Goal: Book appointment/travel/reservation

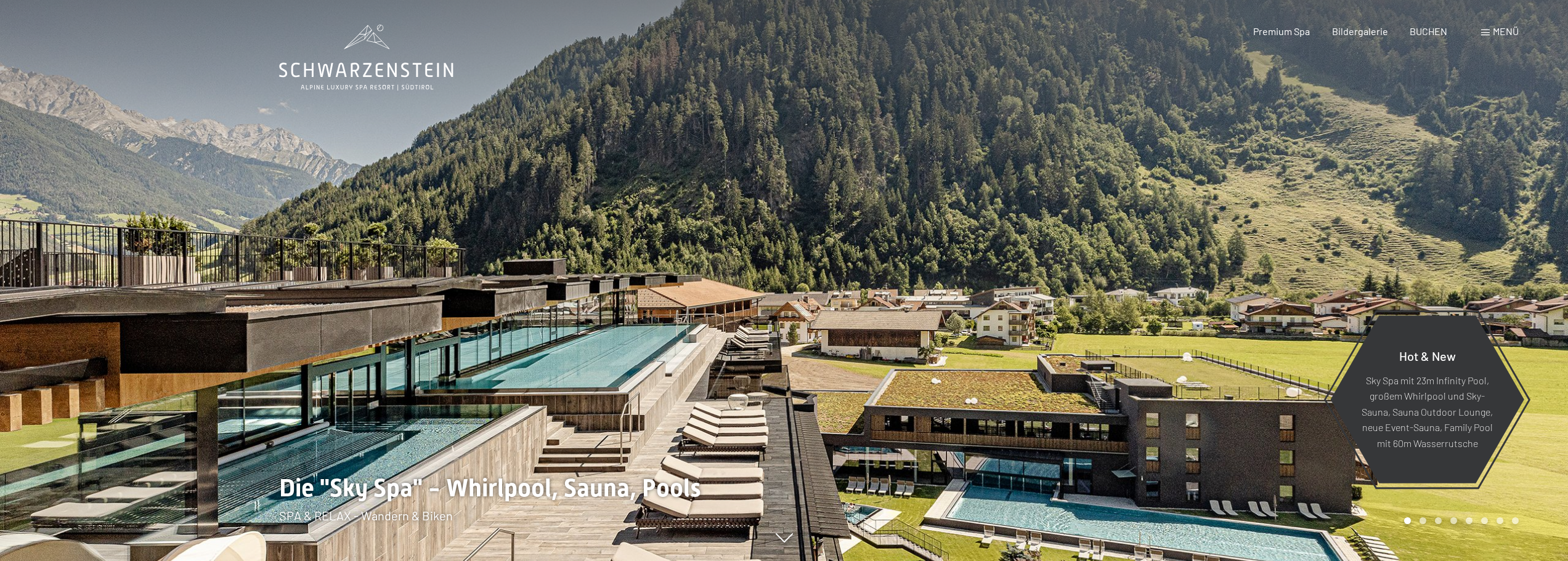
click at [1499, 34] on span "Menü" at bounding box center [1505, 31] width 26 height 11
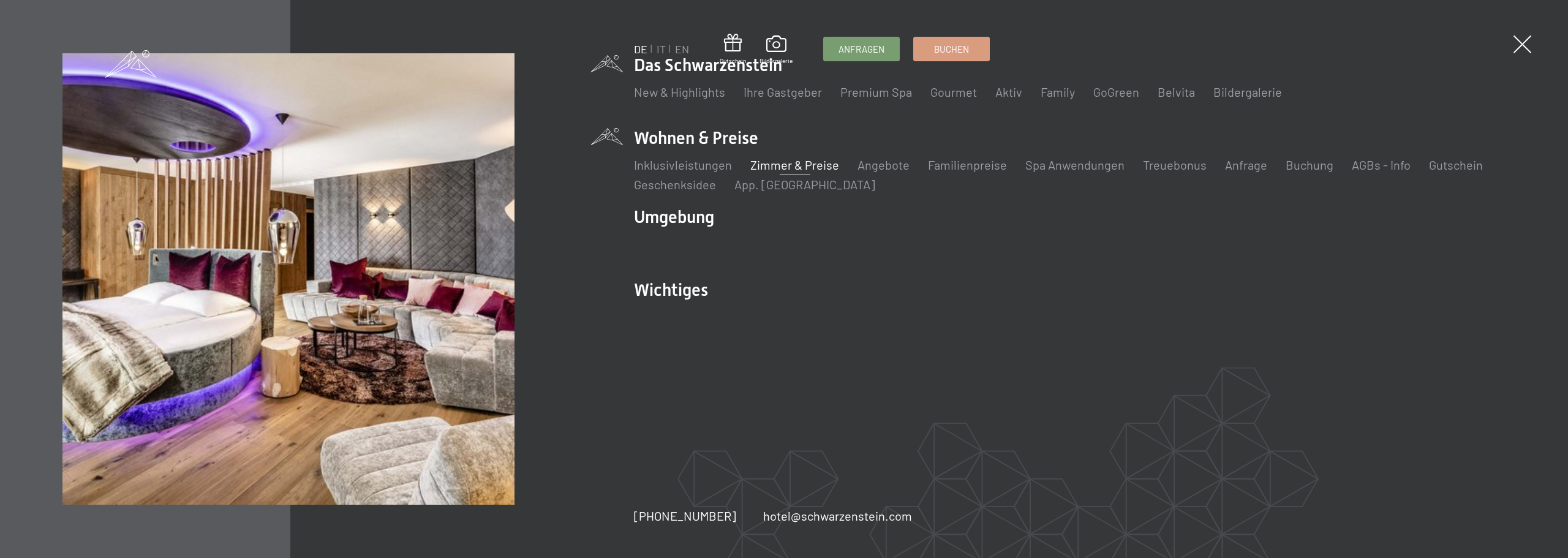
click at [781, 167] on link "Zimmer & Preise" at bounding box center [794, 165] width 89 height 15
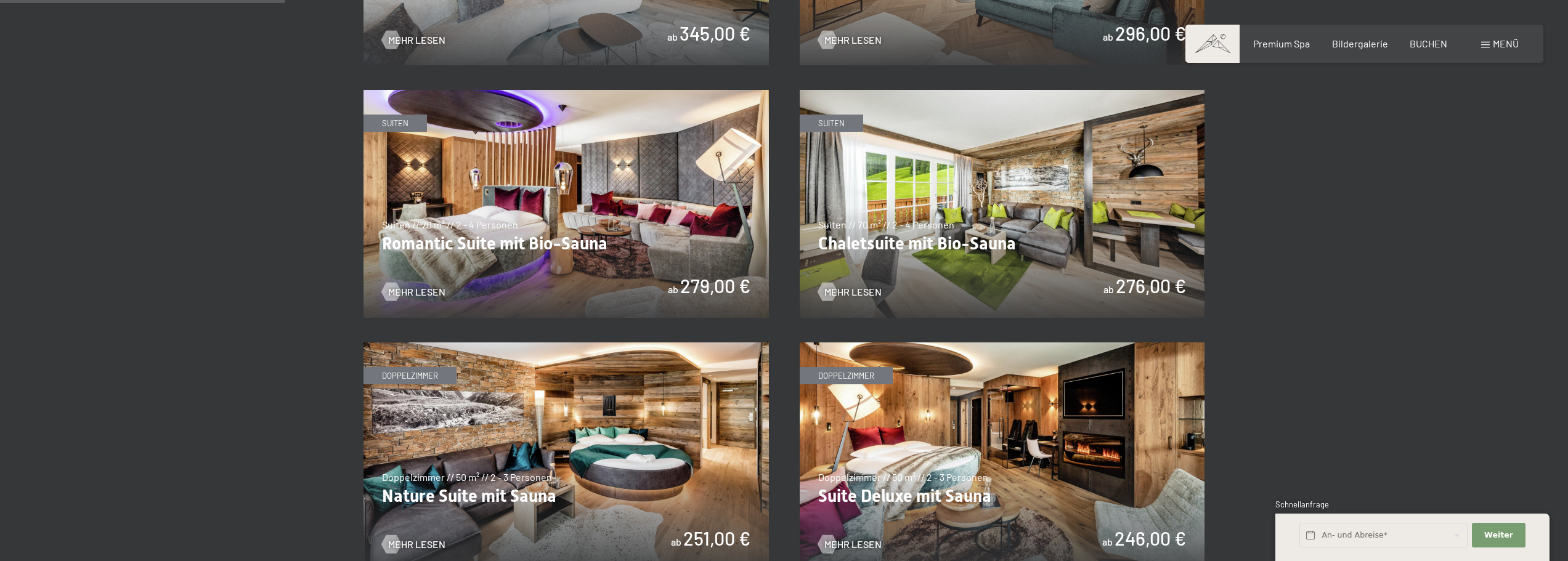
scroll to position [491, 0]
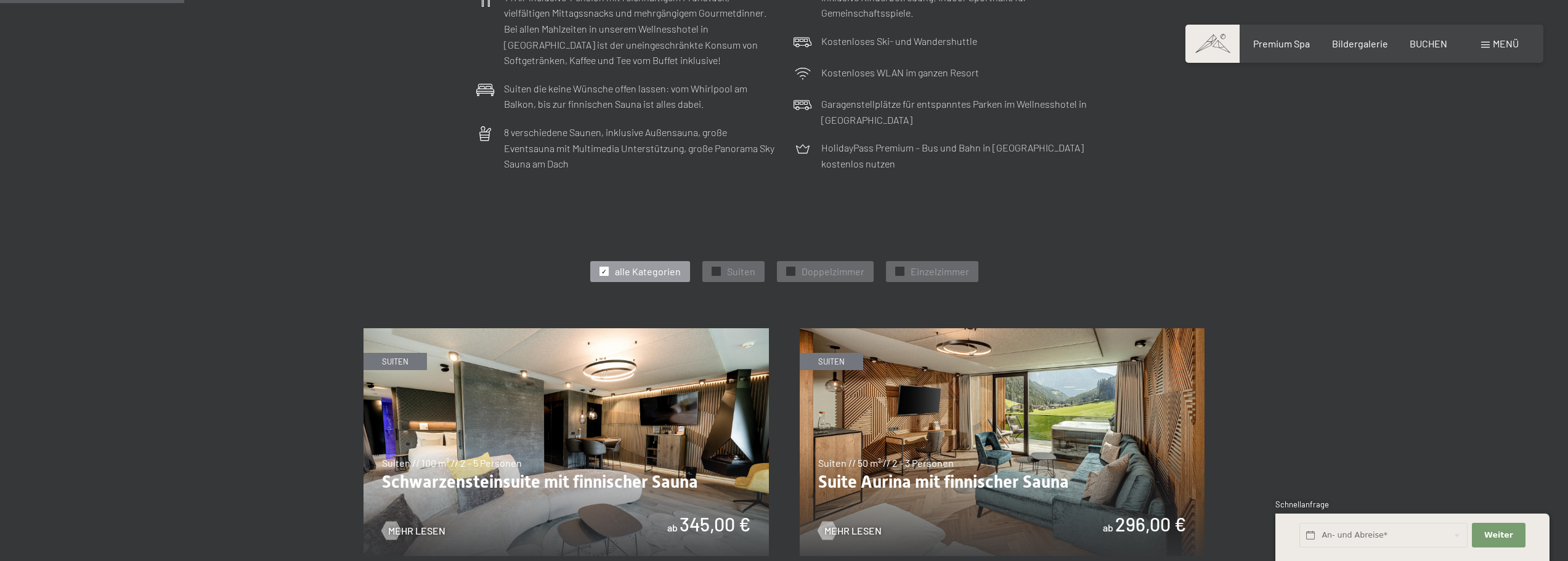
click at [514, 380] on img at bounding box center [566, 442] width 405 height 228
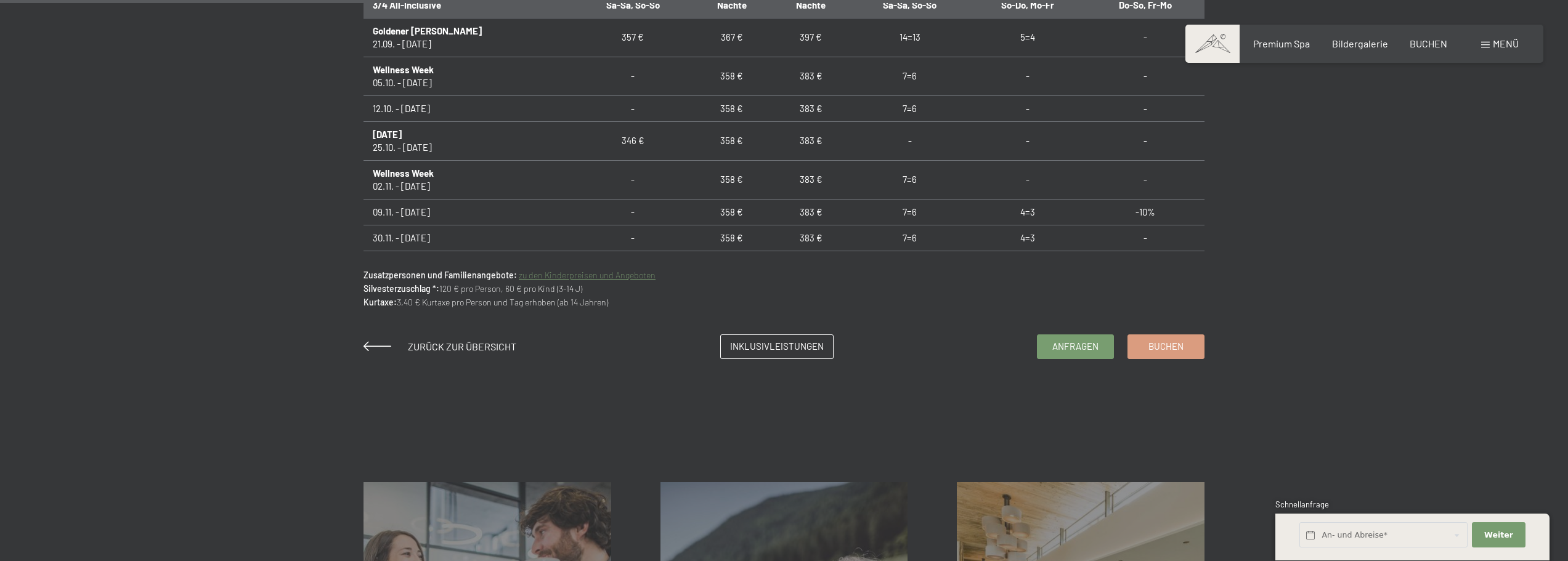
scroll to position [676, 0]
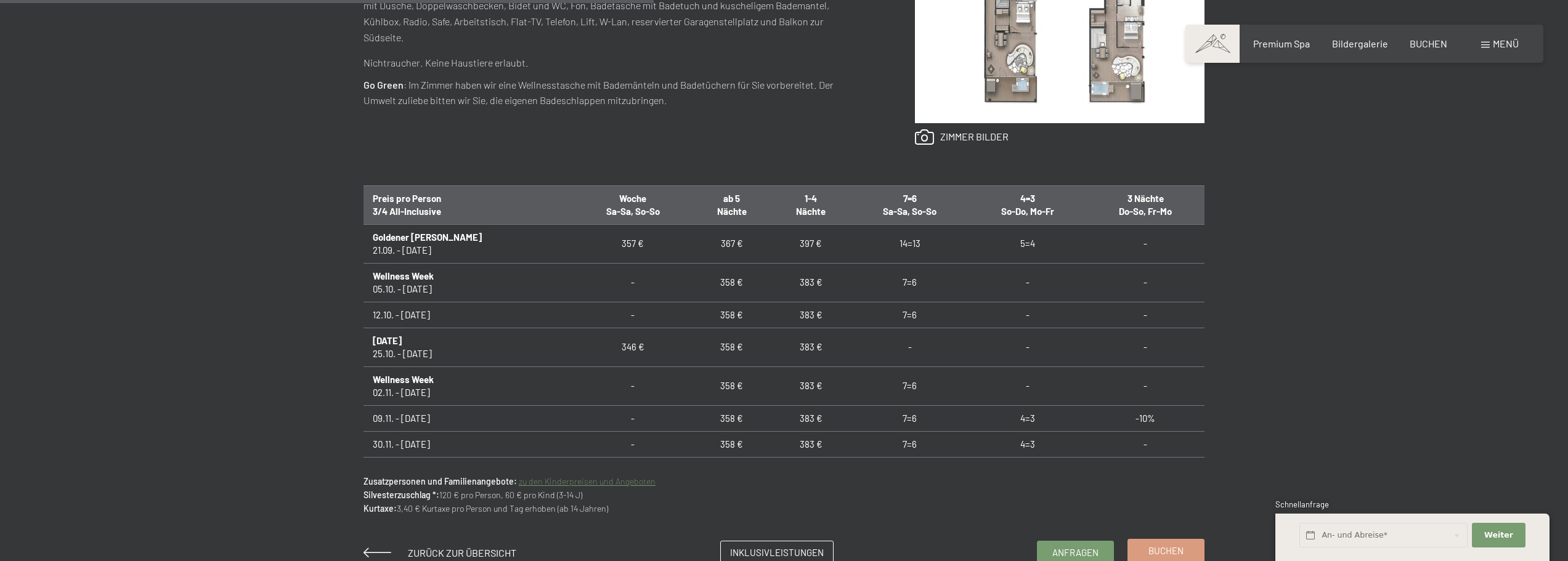
click at [1155, 549] on span "Buchen" at bounding box center [1165, 551] width 35 height 13
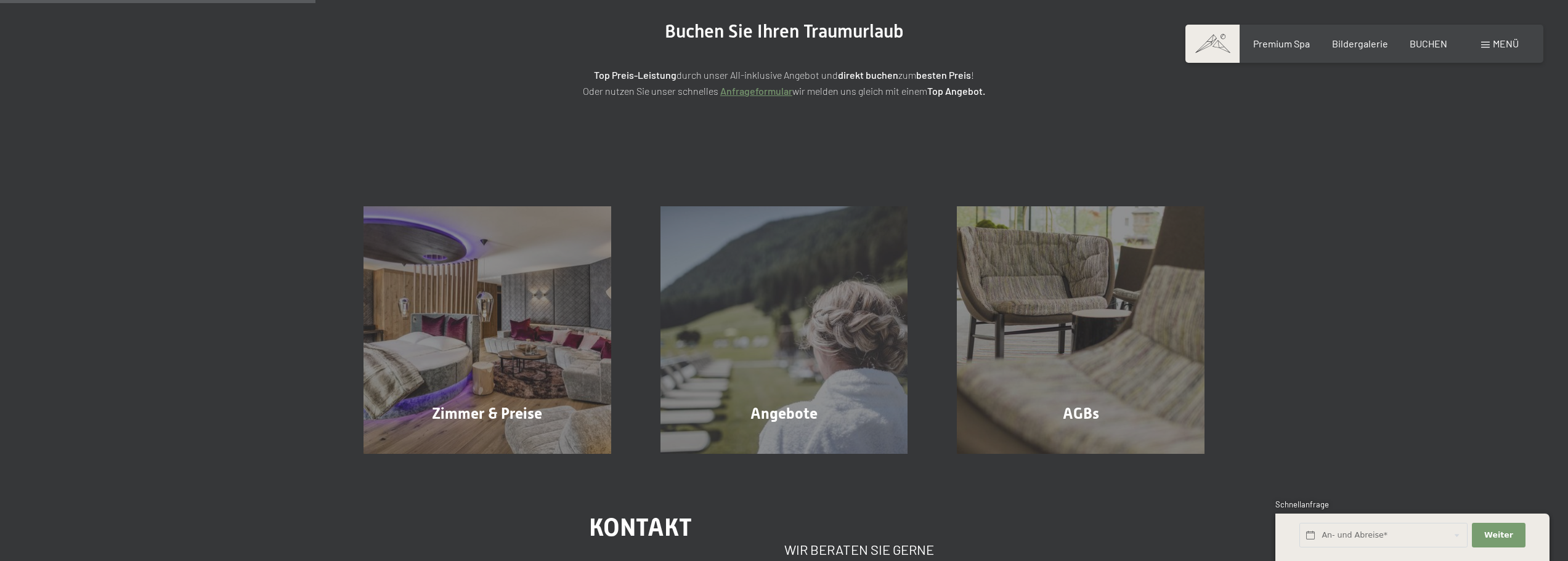
scroll to position [184, 0]
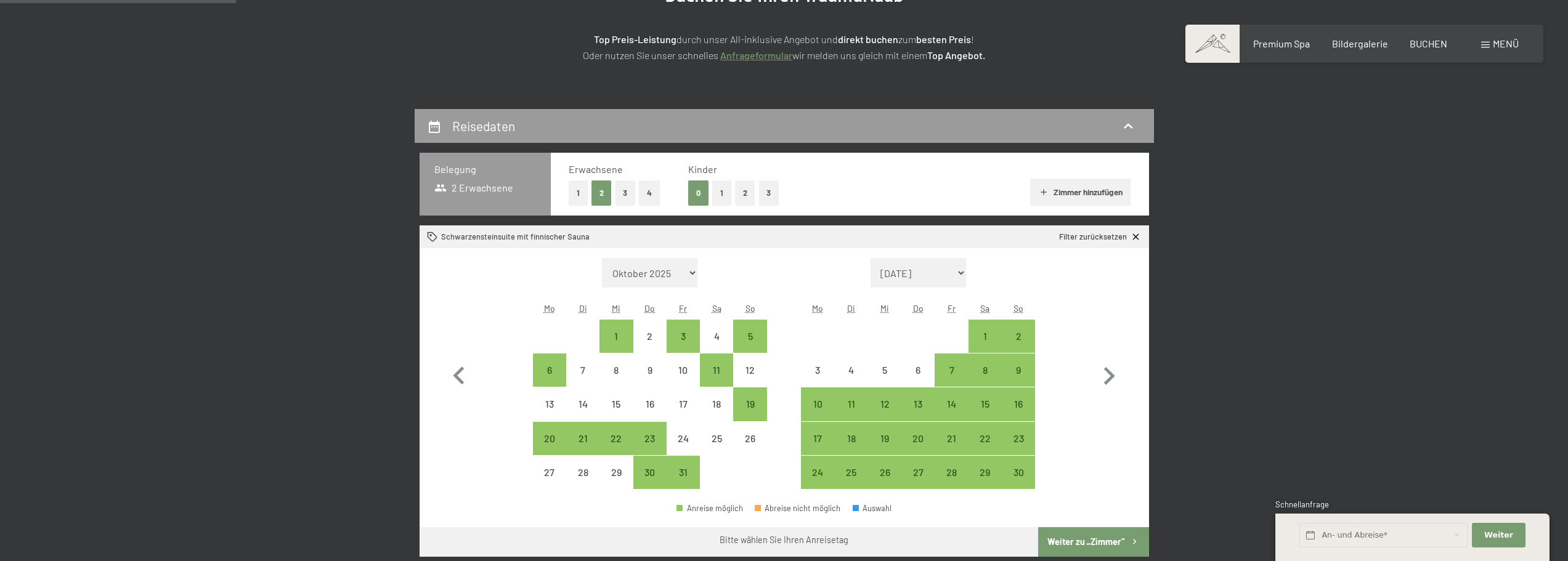
click at [726, 190] on button "1" at bounding box center [722, 193] width 19 height 25
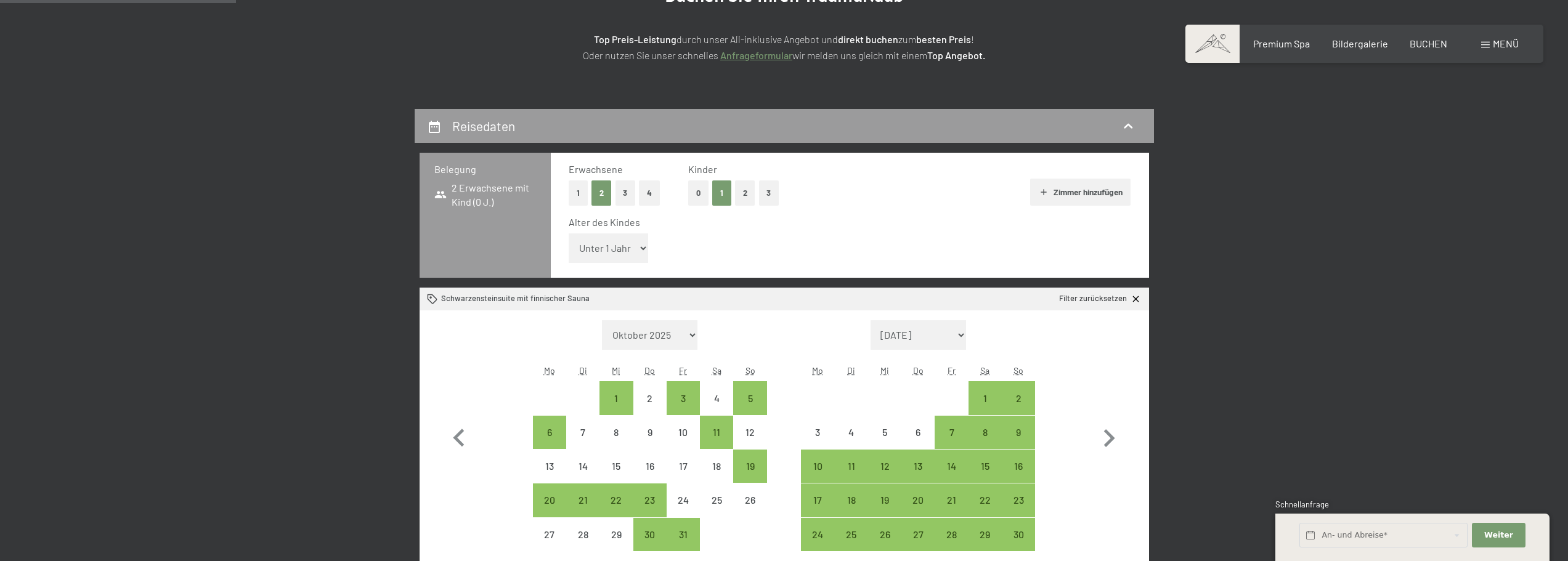
click at [609, 243] on select "Unter 1 Jahr 1 Jahr 2 Jahre 3 Jahre 4 Jahre 5 Jahre 6 Jahre 7 Jahre 8 Jahre 9 J…" at bounding box center [609, 248] width 80 height 30
select select "1"
click at [569, 233] on select "Unter 1 Jahr 1 Jahr 2 Jahre 3 Jahre 4 Jahre 5 Jahre 6 Jahre 7 Jahre 8 Jahre 9 J…" at bounding box center [609, 248] width 80 height 30
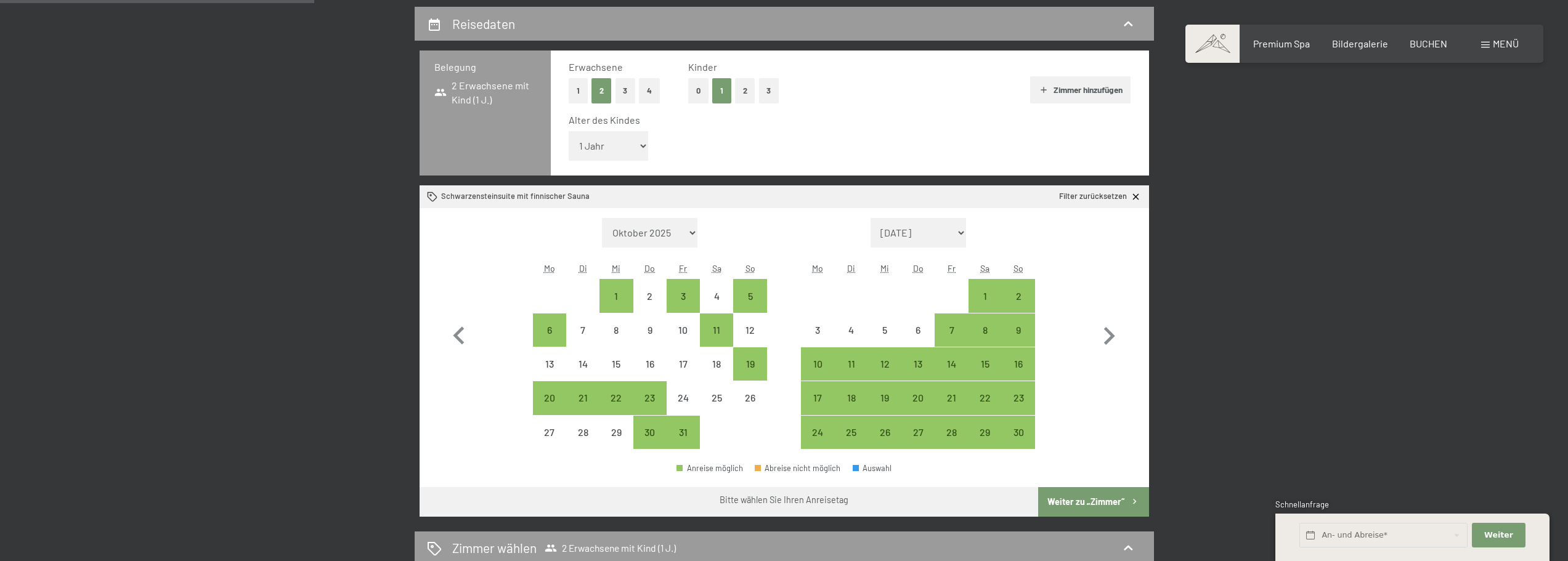
scroll to position [308, 0]
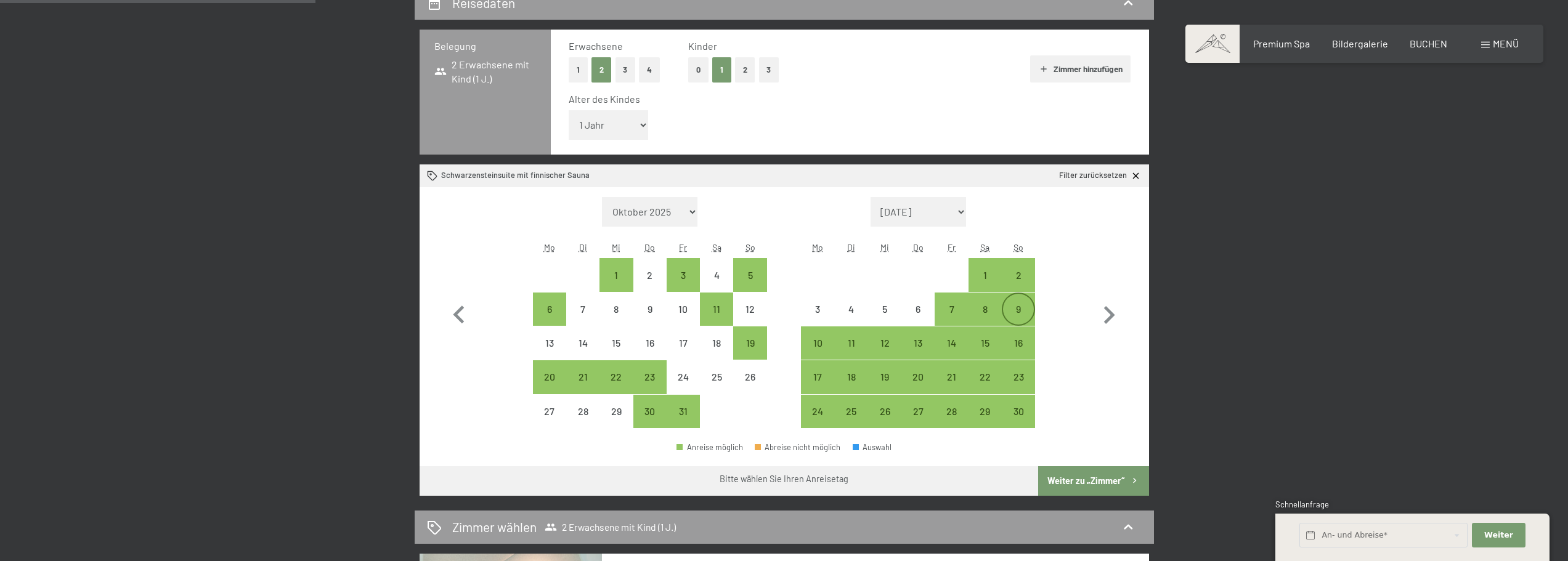
click at [1025, 308] on div "9" at bounding box center [1018, 319] width 31 height 31
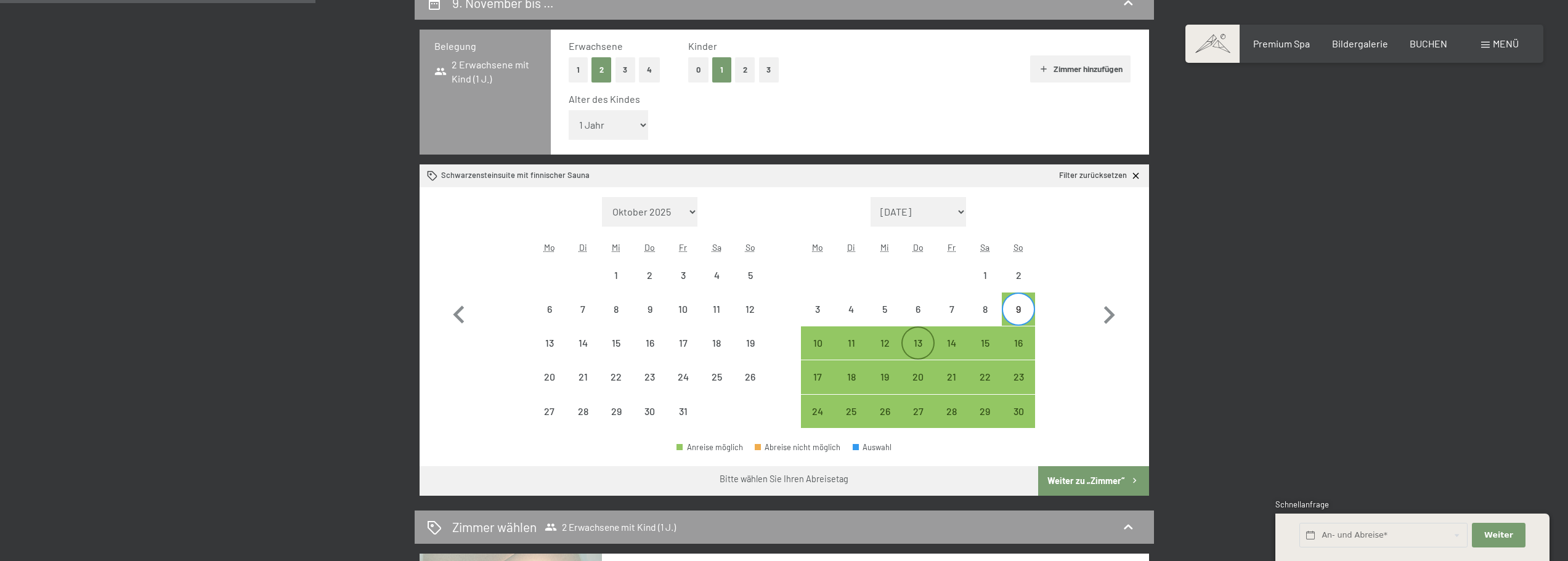
click at [914, 345] on div "13" at bounding box center [917, 353] width 31 height 31
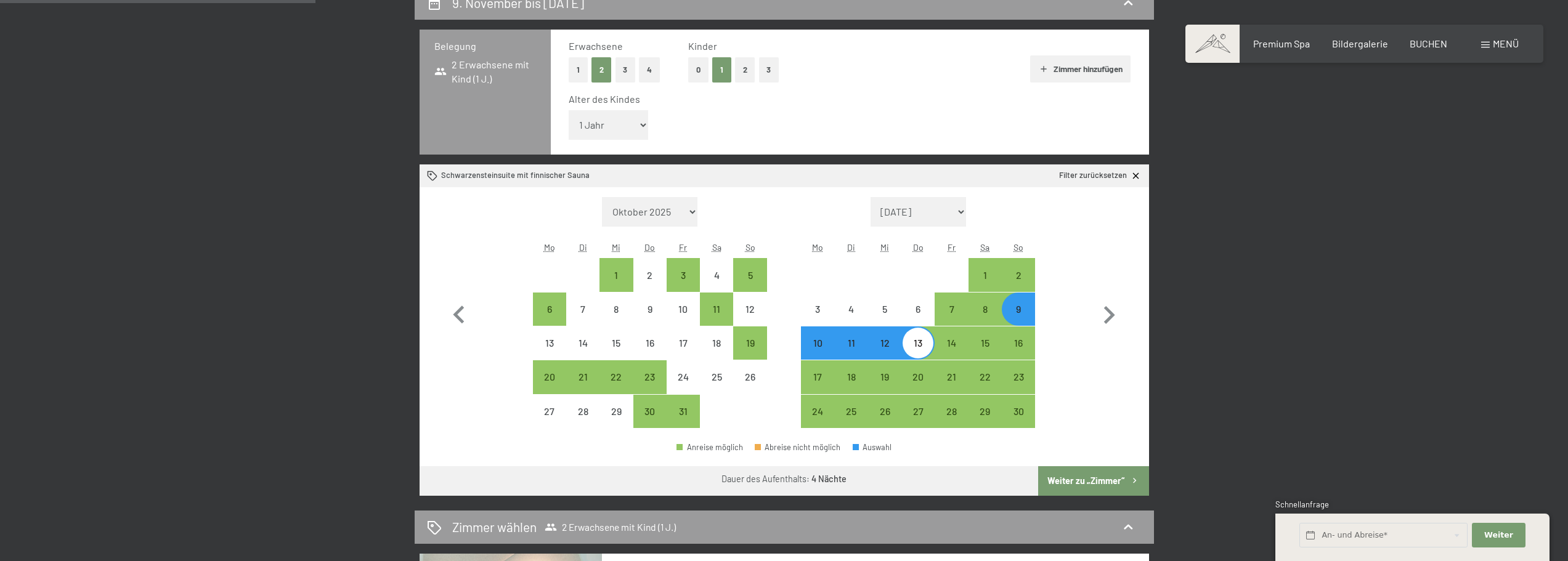
click at [1108, 487] on button "Weiter zu „Zimmer“" at bounding box center [1093, 480] width 110 height 30
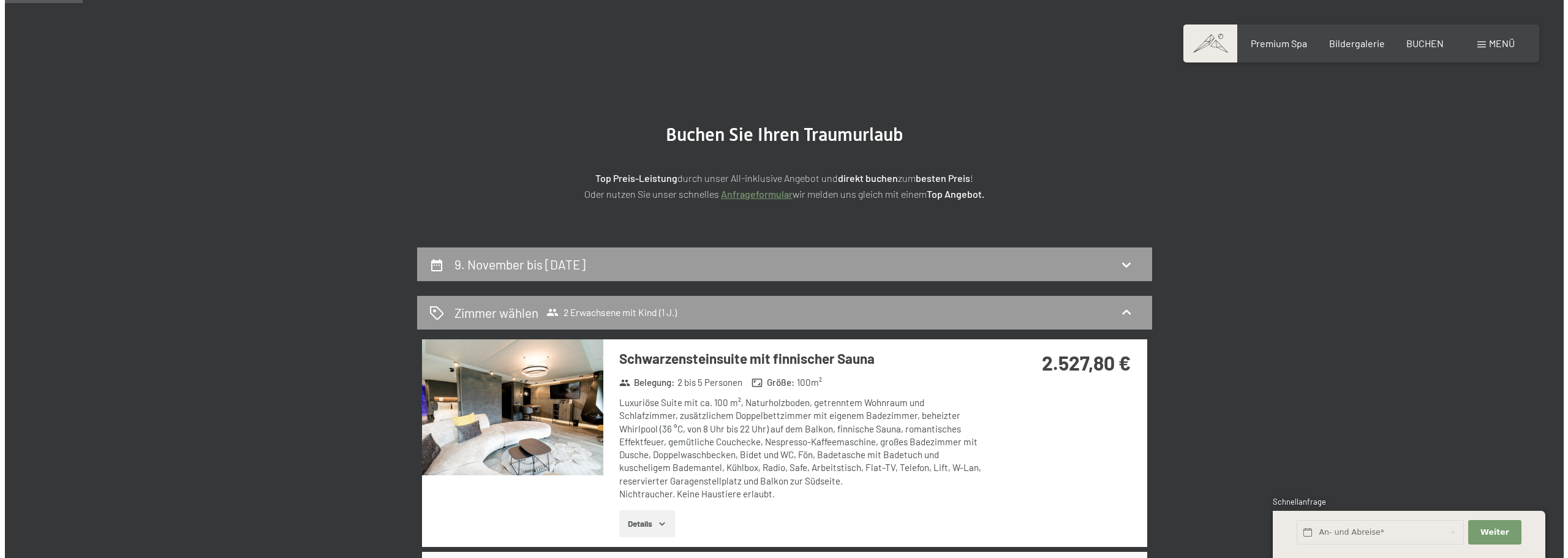
scroll to position [183, 0]
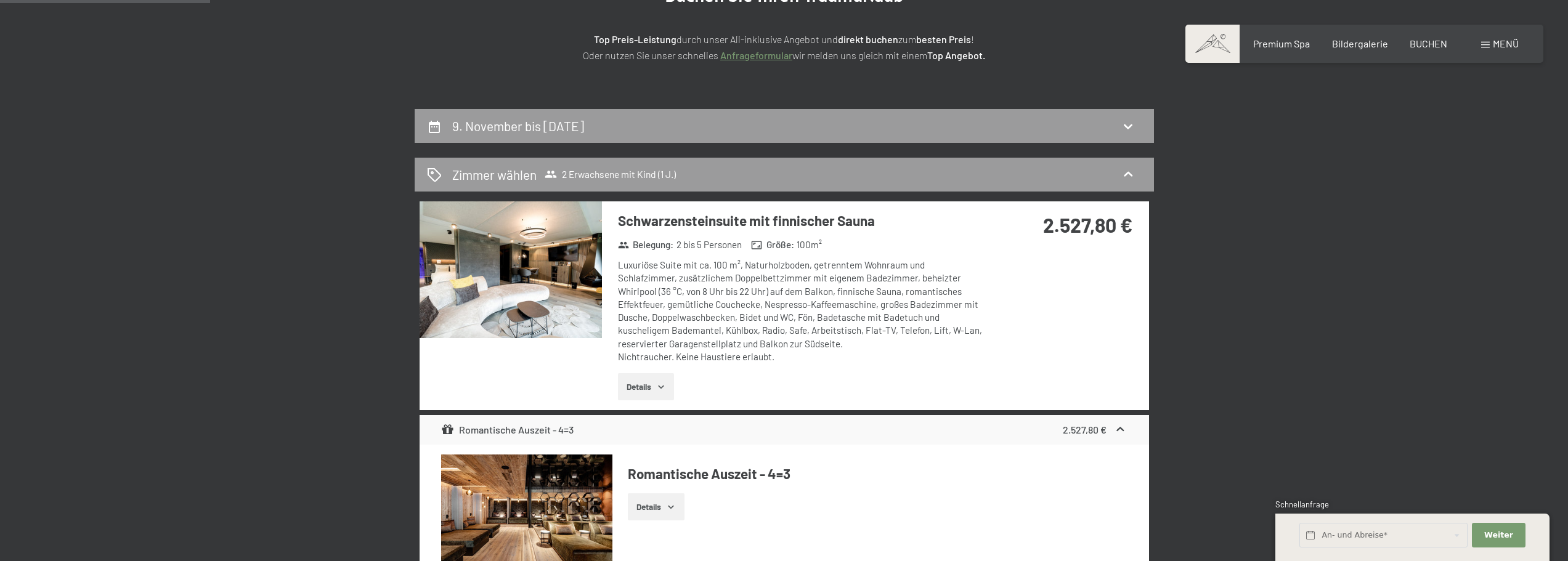
click at [463, 276] on img at bounding box center [511, 270] width 183 height 137
click at [0, 0] on div at bounding box center [0, 0] width 0 height 0
click at [1497, 51] on div "Buchen Anfragen Premium Spa Bildergalerie BUCHEN Menü DE IT EN Gutschein Bilder…" at bounding box center [1364, 43] width 309 height 13
click at [1492, 51] on div "Menü" at bounding box center [1500, 43] width 37 height 13
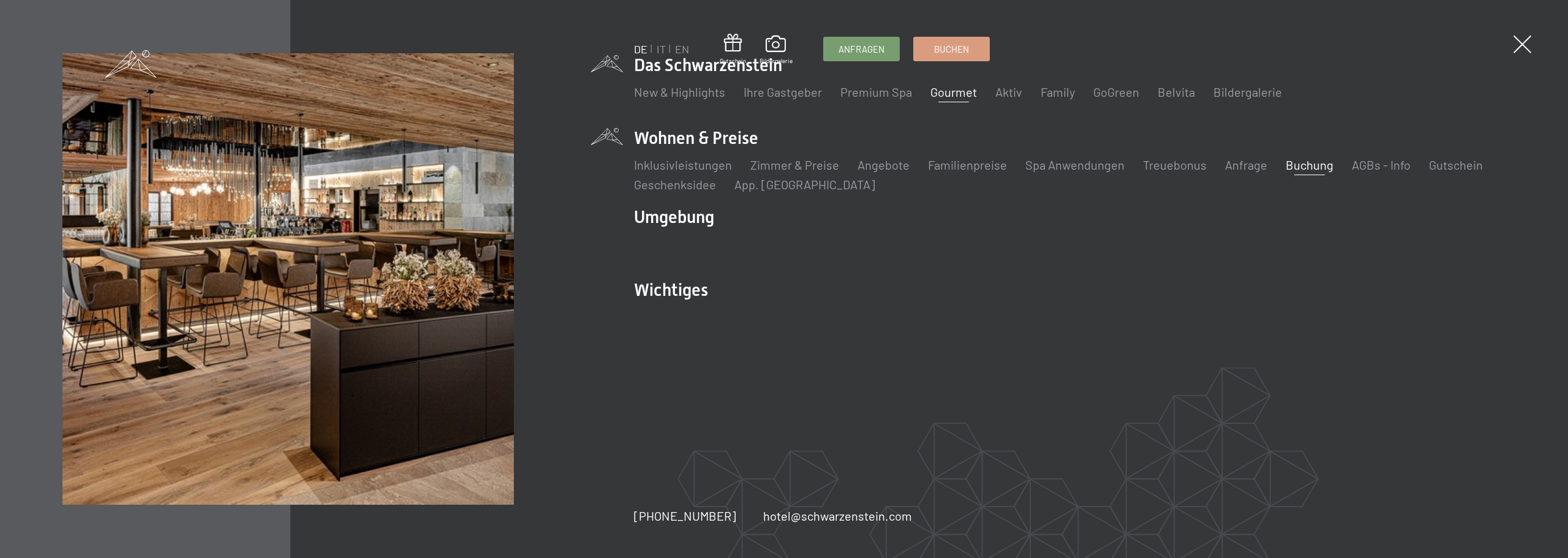
click at [946, 96] on link "Gourmet" at bounding box center [954, 91] width 47 height 15
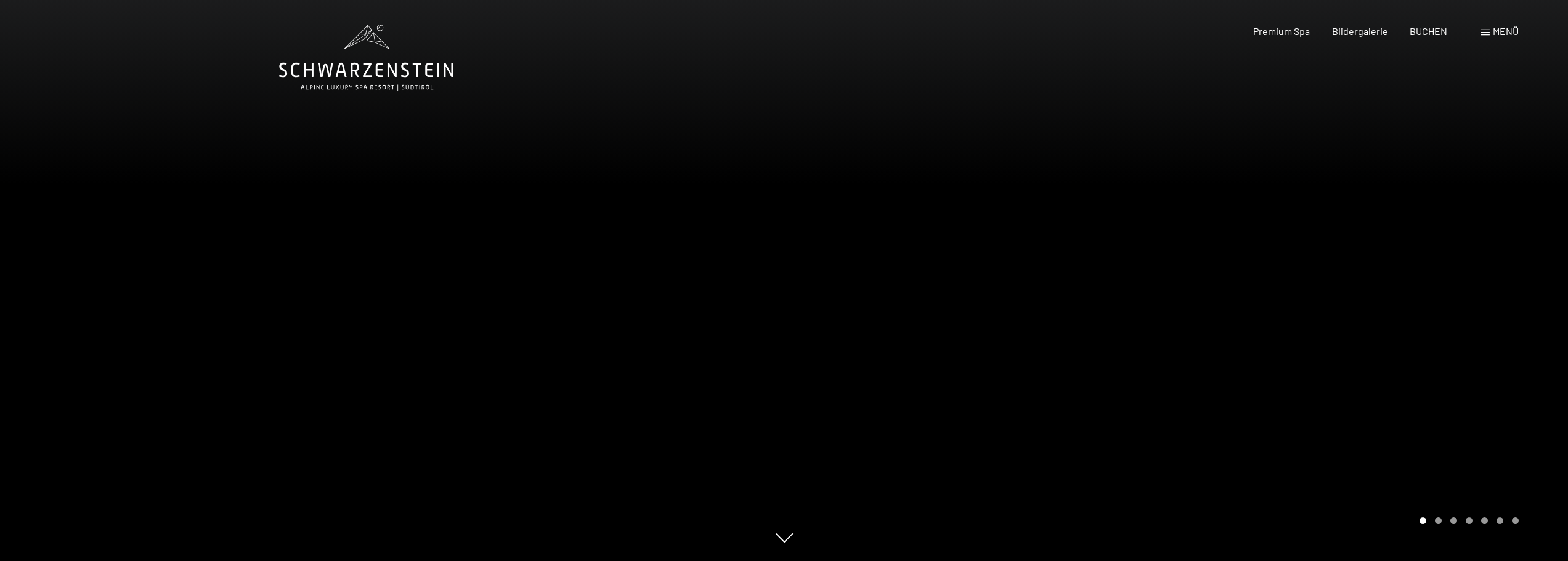
click at [1238, 300] on div at bounding box center [1176, 280] width 784 height 561
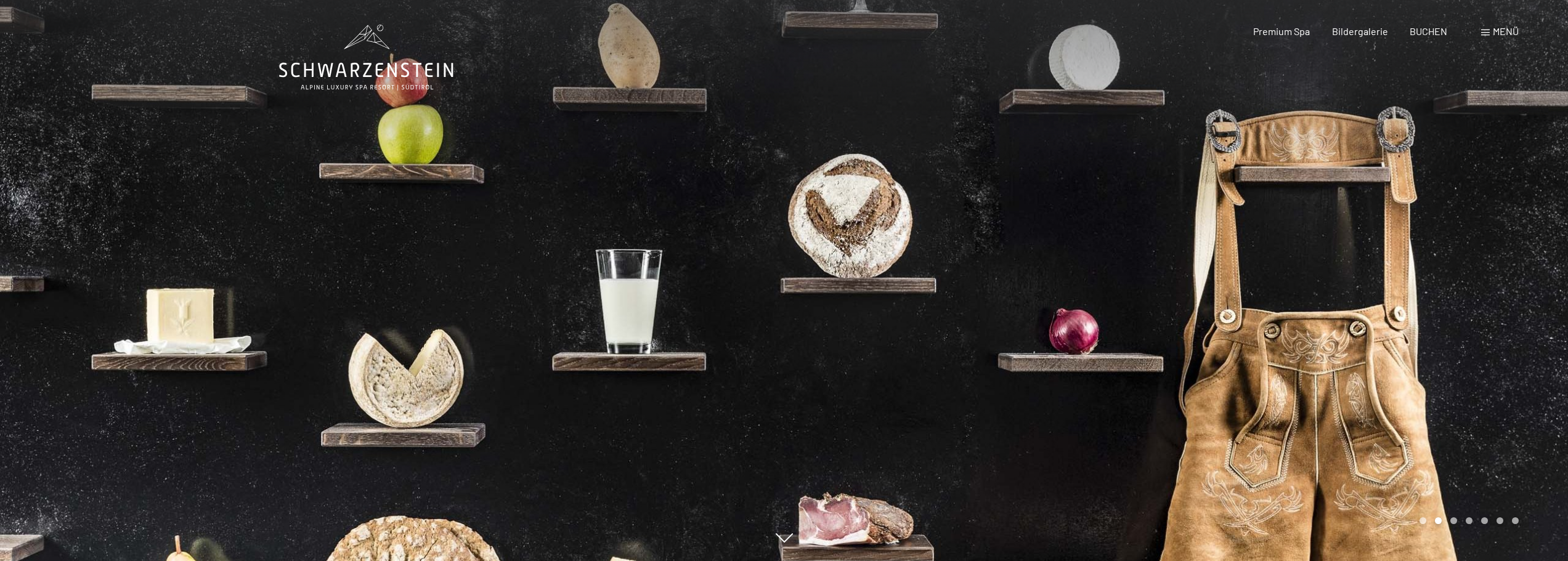
click at [1403, 272] on div at bounding box center [1176, 280] width 784 height 561
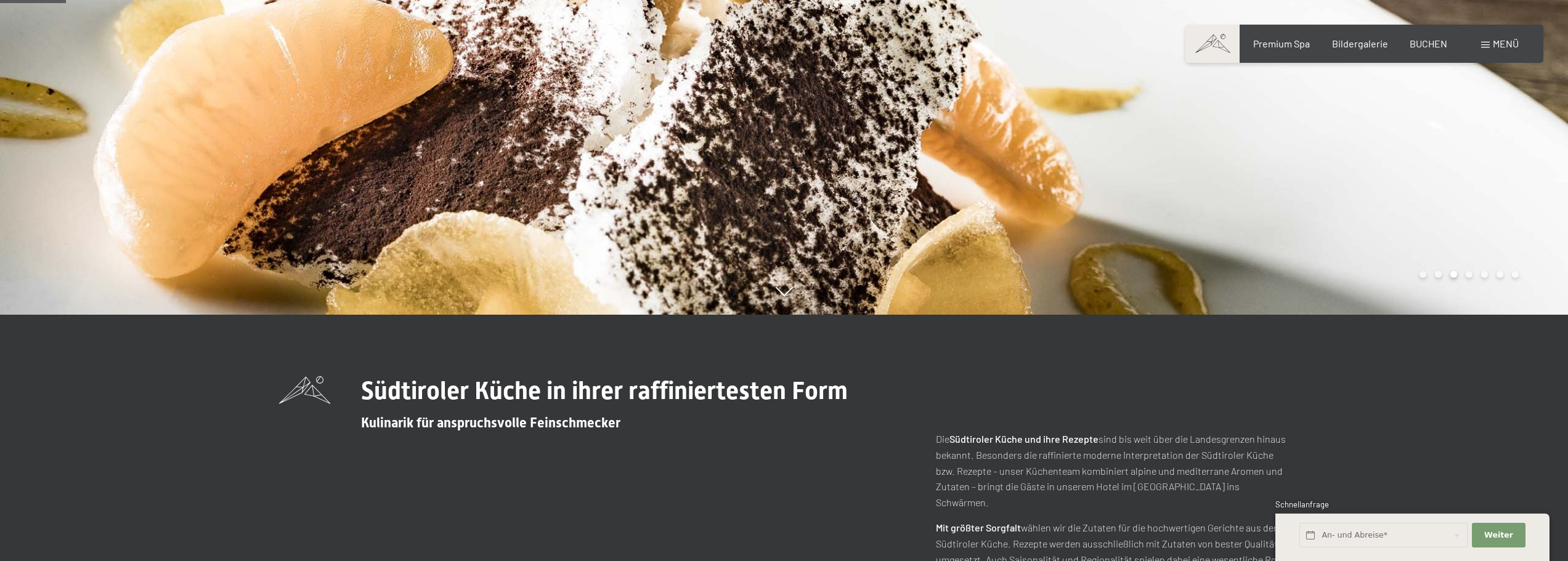
click at [1403, 272] on div at bounding box center [1176, 34] width 784 height 561
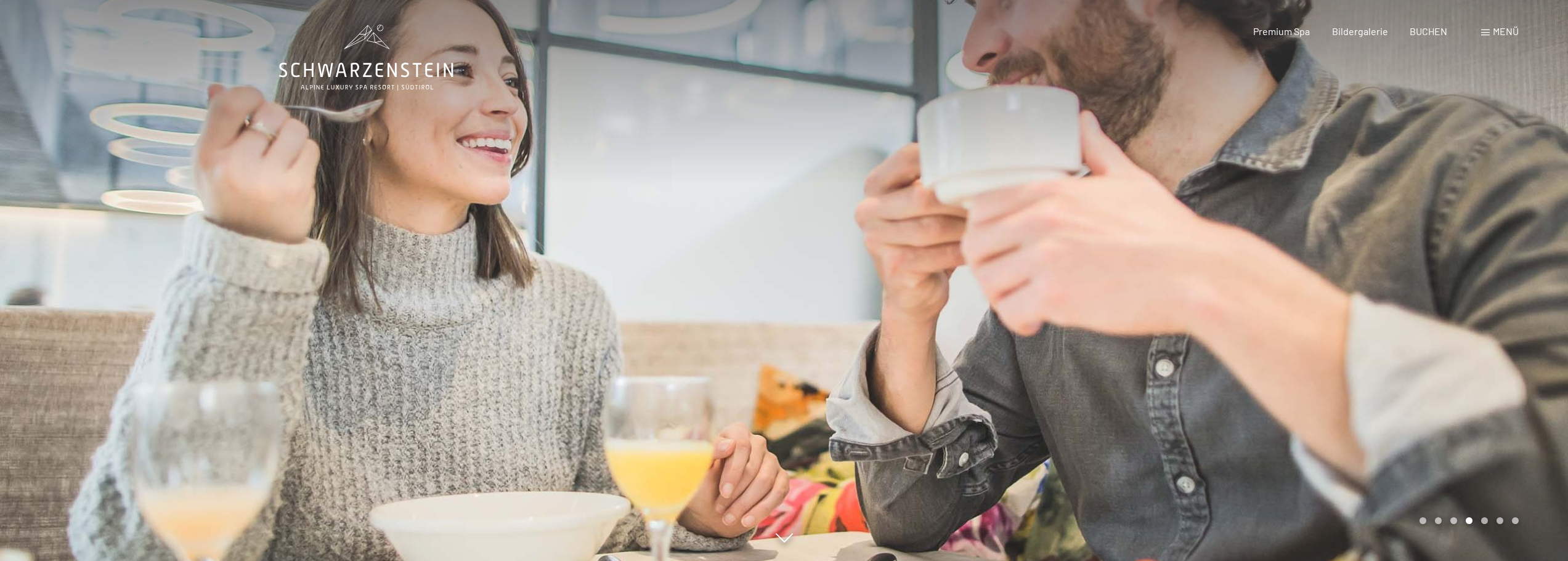
click at [1403, 272] on div at bounding box center [1176, 280] width 784 height 561
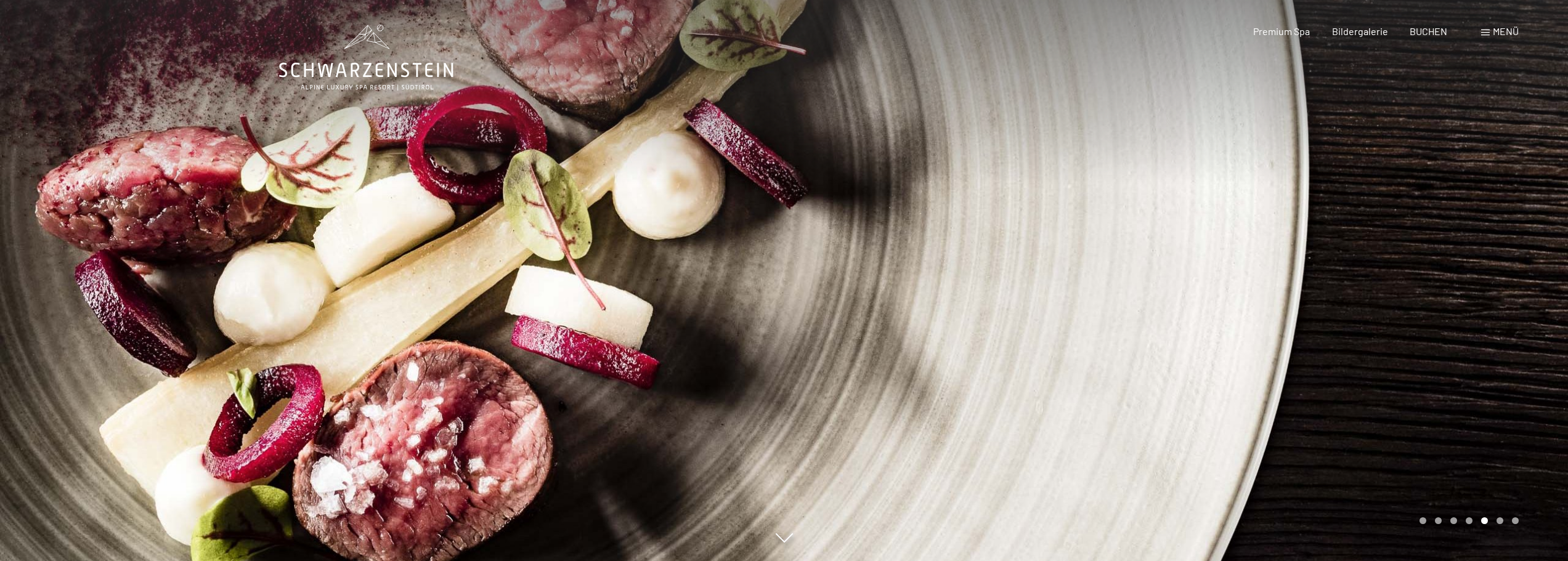
click at [1403, 272] on div at bounding box center [1176, 280] width 784 height 561
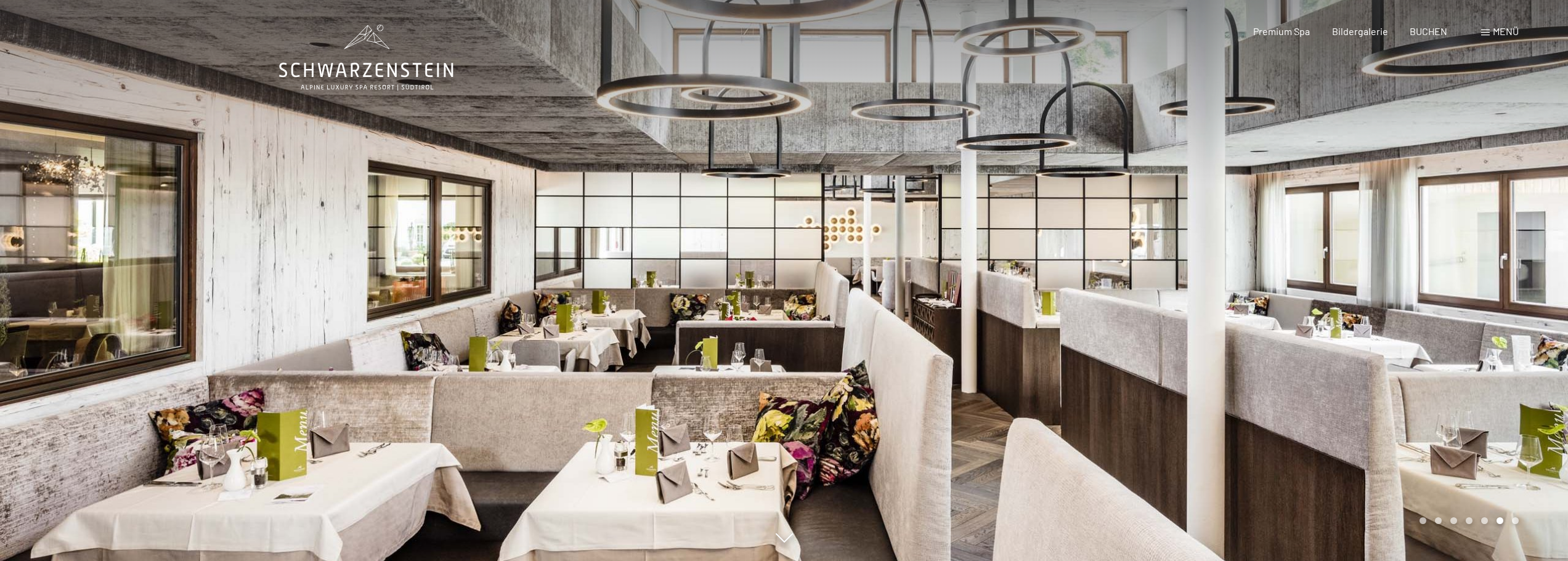
click at [1408, 362] on div at bounding box center [1176, 280] width 784 height 561
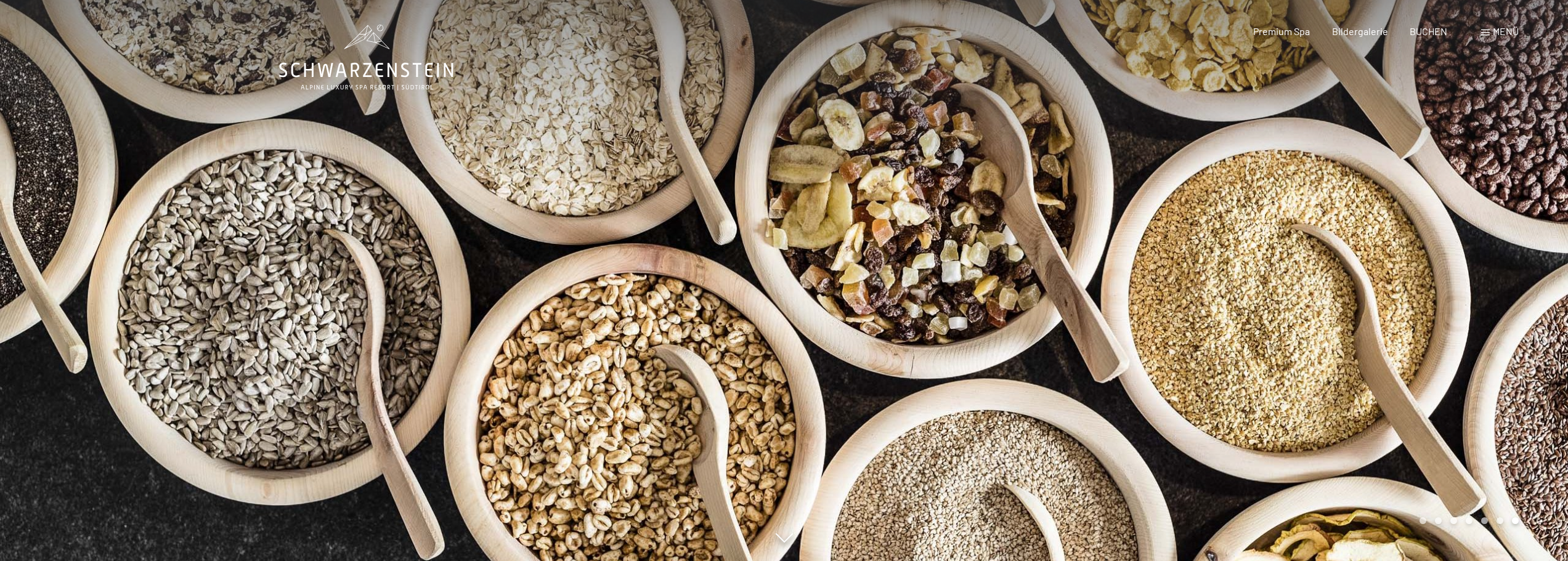
click at [1408, 362] on div at bounding box center [1176, 280] width 784 height 561
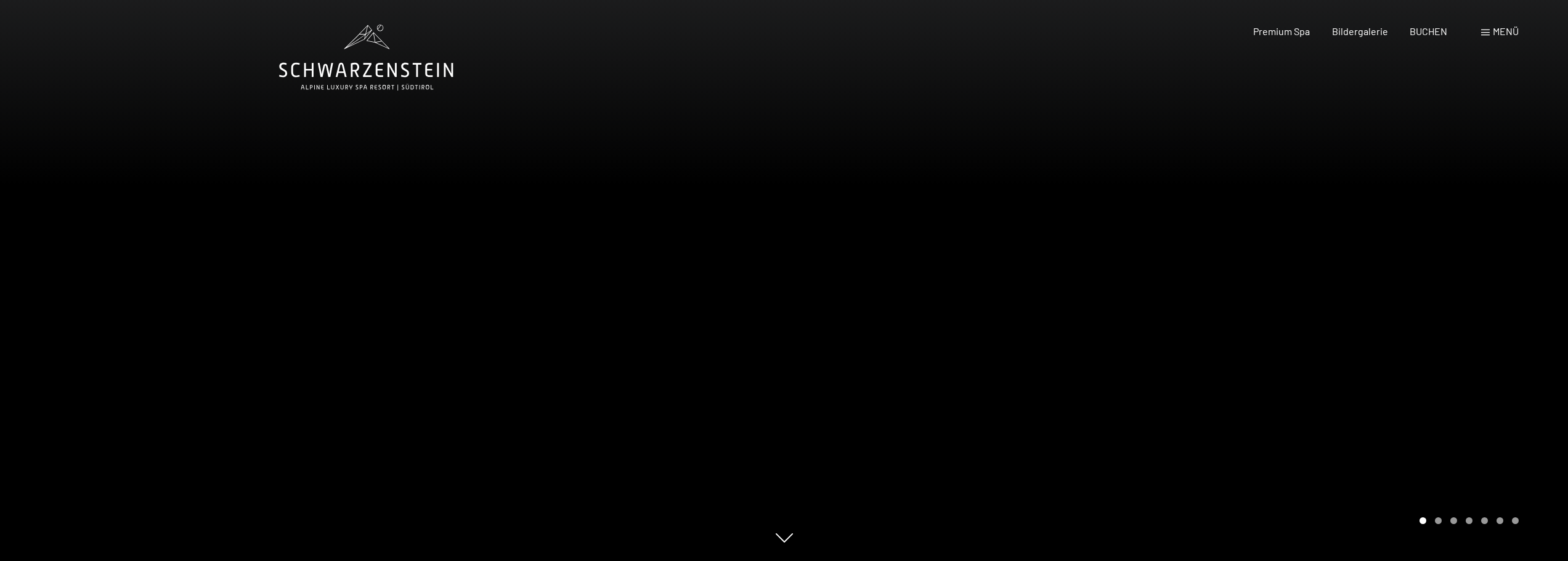
click at [1408, 362] on div at bounding box center [1176, 280] width 784 height 561
